Goal: Check status: Check status

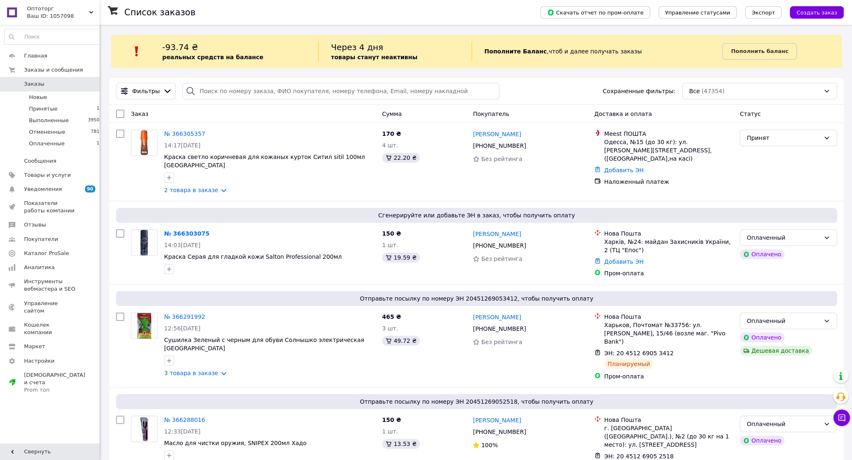
click at [29, 84] on span "Заказы" at bounding box center [34, 83] width 20 height 7
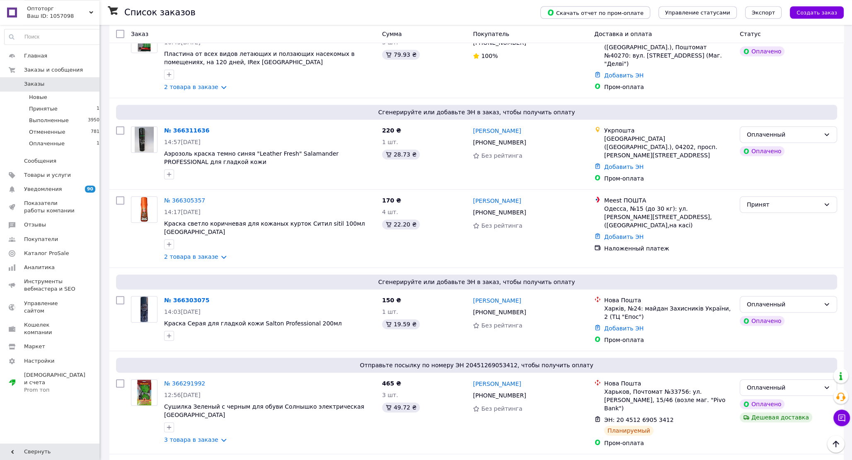
scroll to position [444, 0]
click at [33, 83] on span "Заказы" at bounding box center [34, 83] width 20 height 7
